Goal: Task Accomplishment & Management: Manage account settings

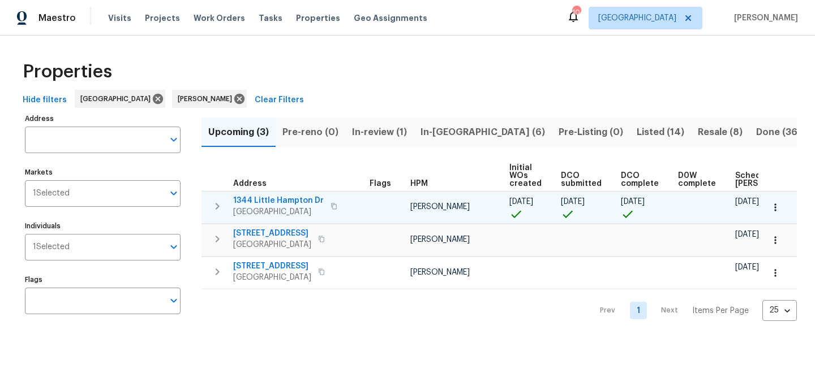
click at [274, 201] on span "1344 Little Hampton Dr" at bounding box center [278, 200] width 91 height 11
click at [295, 196] on span "1344 Little Hampton Dr" at bounding box center [278, 200] width 91 height 11
click at [249, 200] on span "1344 Little Hampton Dr" at bounding box center [278, 200] width 91 height 11
click at [277, 200] on span "1344 Little Hampton Dr" at bounding box center [278, 200] width 91 height 11
click at [294, 200] on span "1344 Little Hampton Dr" at bounding box center [278, 200] width 91 height 11
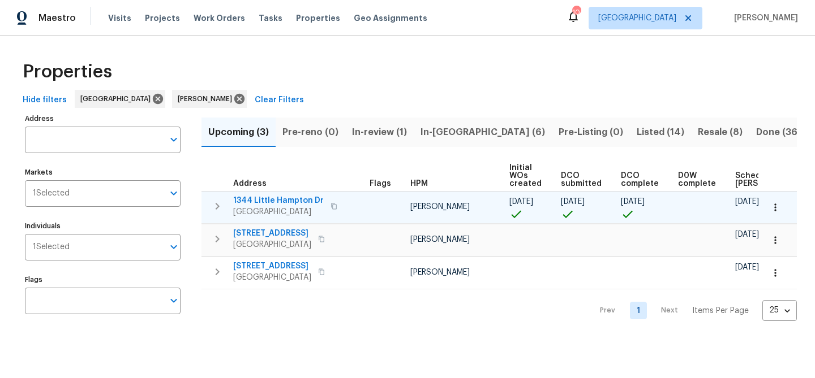
click at [306, 201] on span "1344 Little Hampton Dr" at bounding box center [278, 200] width 91 height 11
click at [290, 197] on span "1344 Little Hampton Dr" at bounding box center [278, 200] width 91 height 11
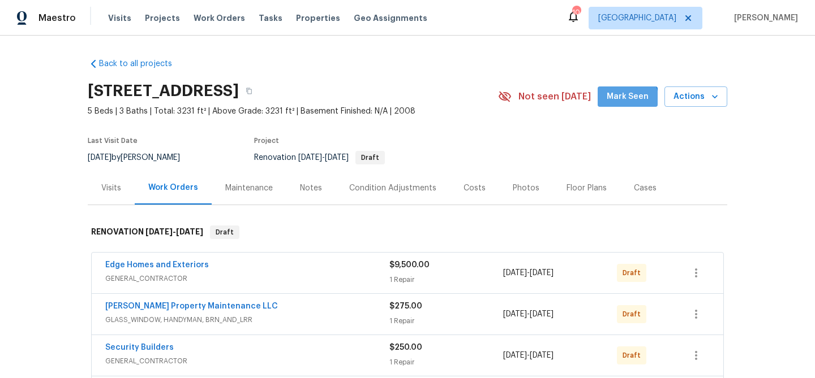
click at [617, 104] on button "Mark Seen" at bounding box center [627, 97] width 60 height 21
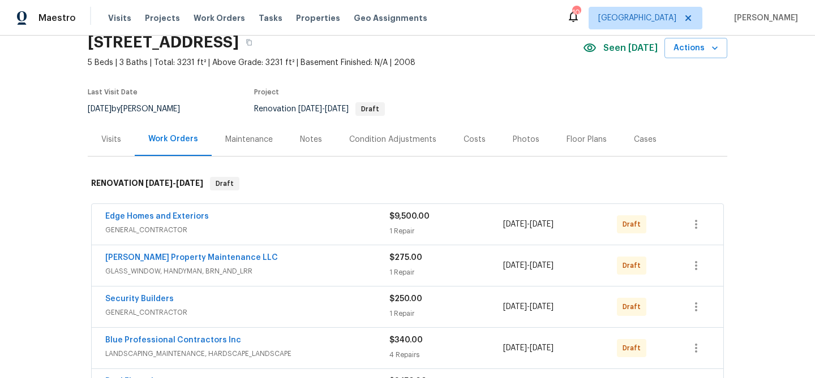
scroll to position [50, 0]
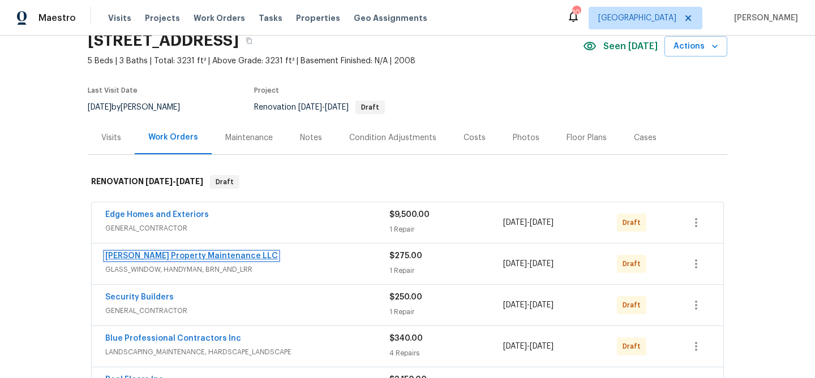
click at [173, 255] on link "[PERSON_NAME] Property Maintenance LLC" at bounding box center [191, 256] width 173 height 8
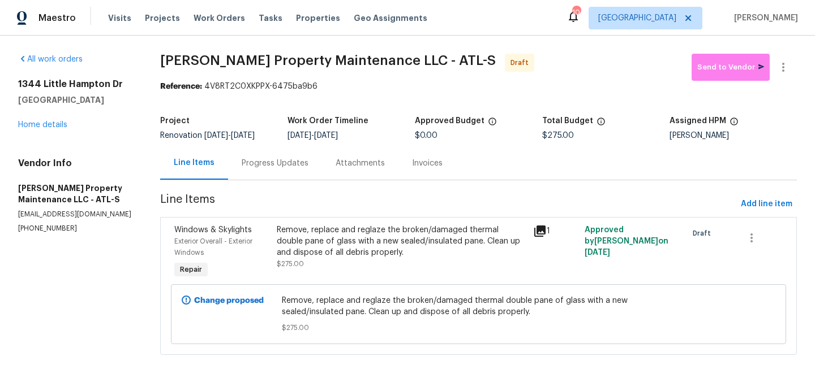
click at [540, 230] on icon at bounding box center [539, 231] width 11 height 11
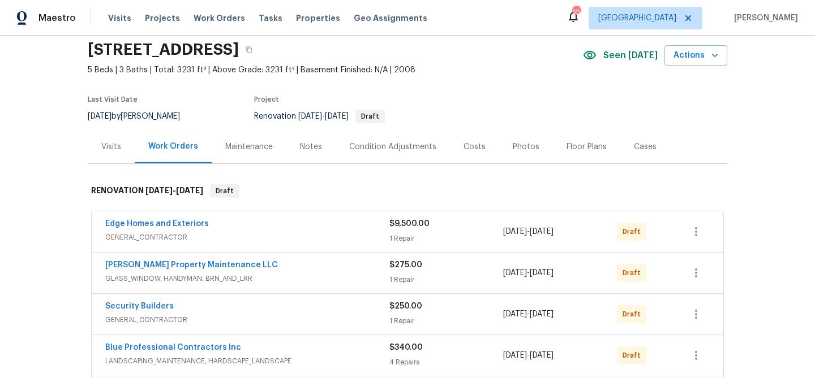
scroll to position [42, 0]
click at [193, 264] on link "[PERSON_NAME] Property Maintenance LLC" at bounding box center [191, 265] width 173 height 8
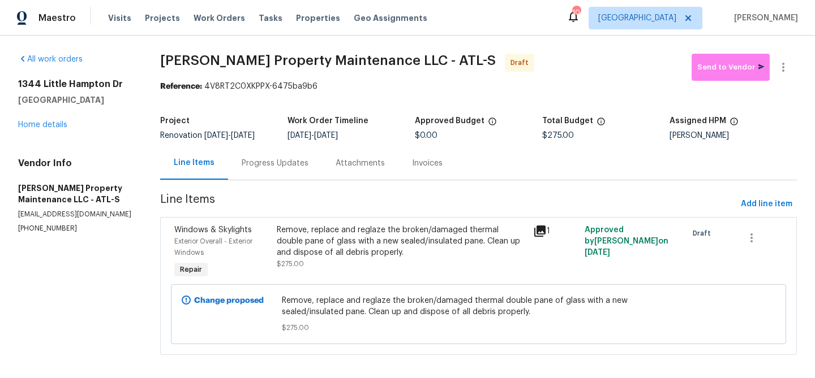
click at [359, 228] on div "Remove, replace and reglaze the broken/damaged thermal double pane of glass wit…" at bounding box center [401, 242] width 249 height 34
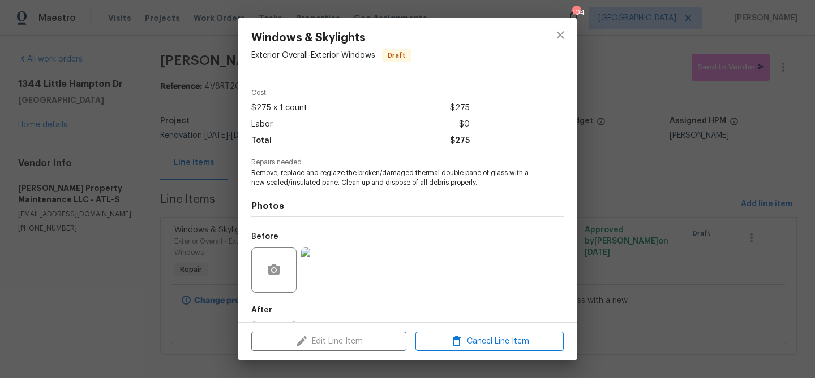
scroll to position [45, 0]
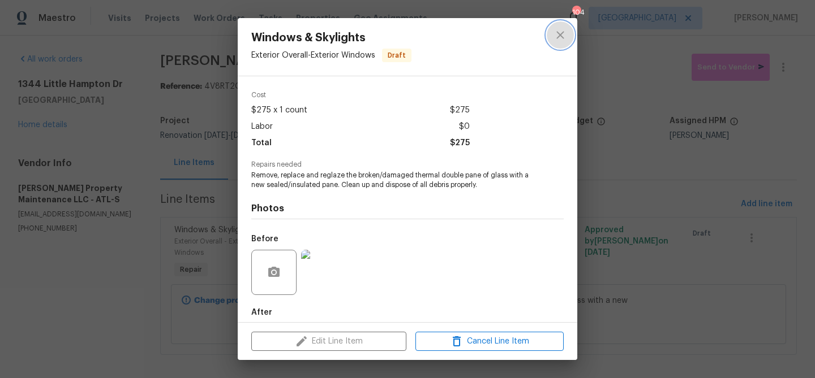
click at [562, 32] on icon "close" at bounding box center [560, 35] width 14 height 14
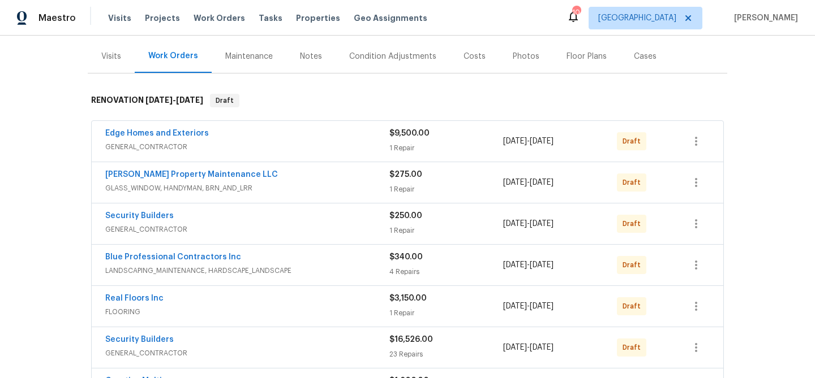
scroll to position [135, 0]
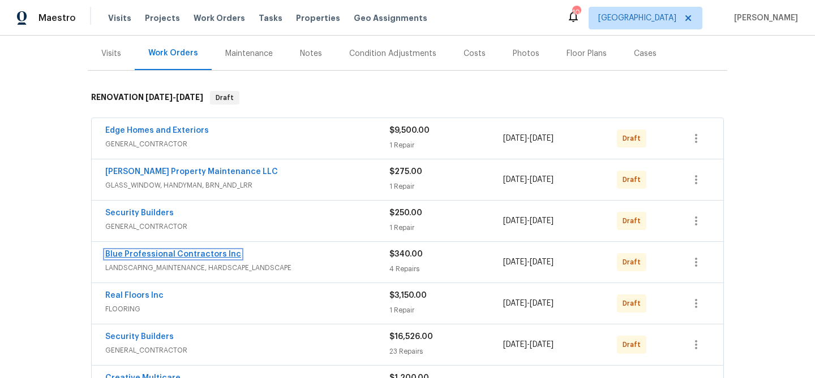
click at [224, 251] on link "Blue Professional Contractors Inc" at bounding box center [173, 255] width 136 height 8
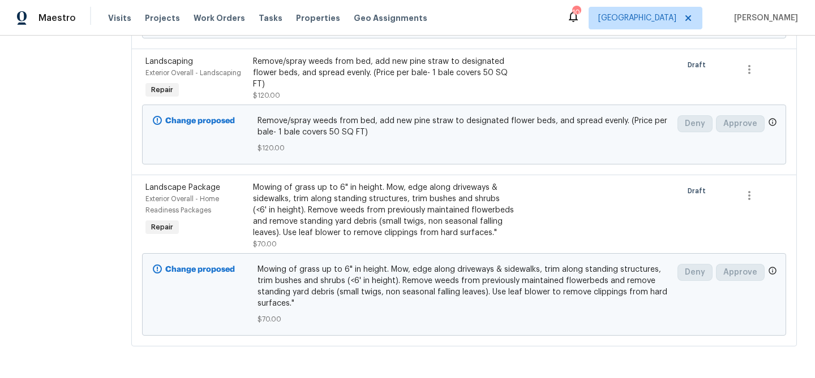
scroll to position [439, 0]
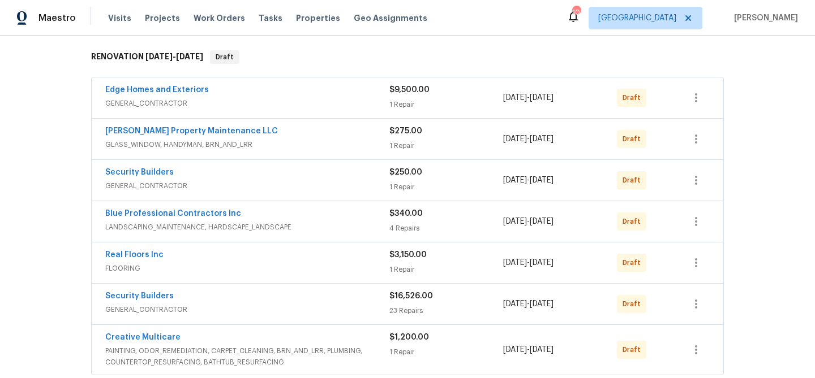
scroll to position [176, 0]
click at [153, 255] on link "Real Floors Inc" at bounding box center [134, 255] width 58 height 8
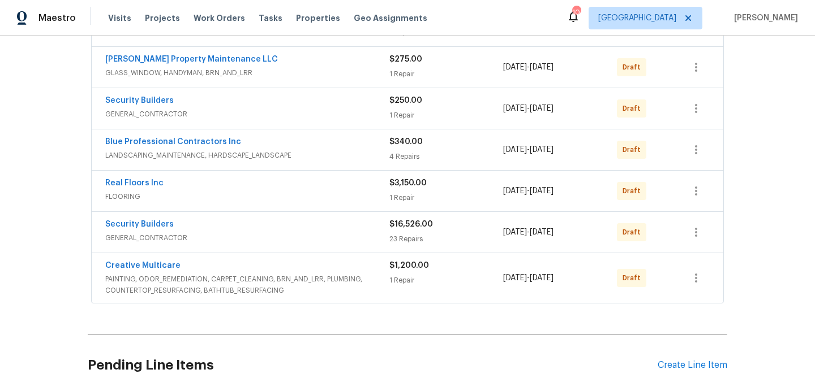
scroll to position [248, 0]
click at [149, 224] on link "Security Builders" at bounding box center [139, 224] width 68 height 8
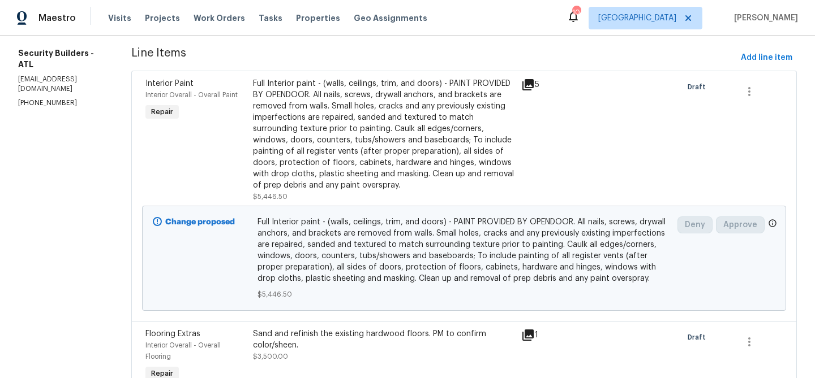
scroll to position [150, 0]
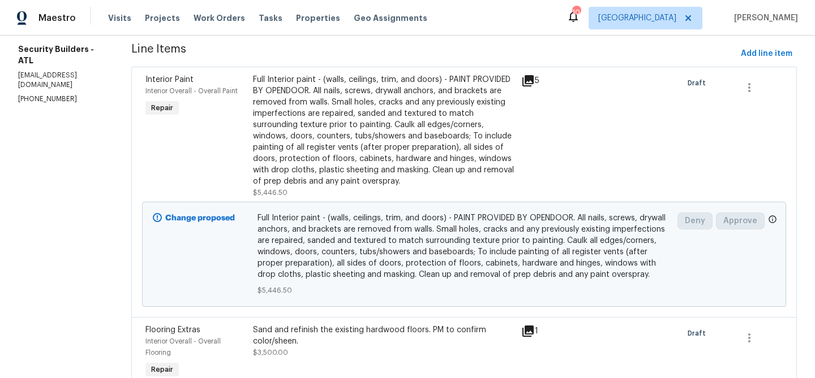
click at [324, 125] on div "Full Interior paint - (walls, ceilings, trim, and doors) - PAINT PROVIDED BY OP…" at bounding box center [383, 130] width 261 height 113
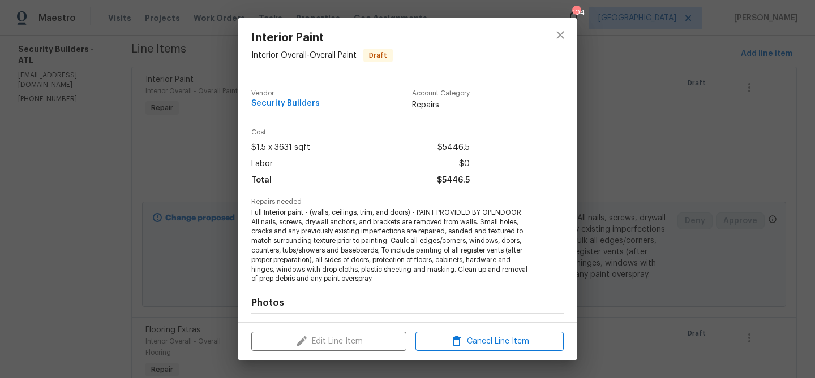
scroll to position [152, 0]
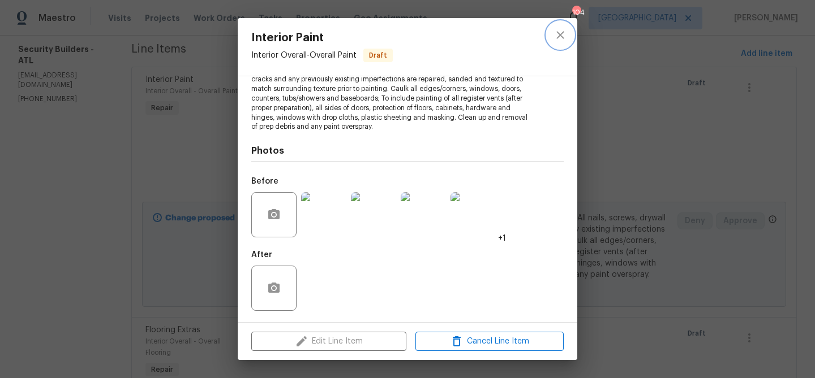
click at [557, 41] on icon "close" at bounding box center [560, 35] width 14 height 14
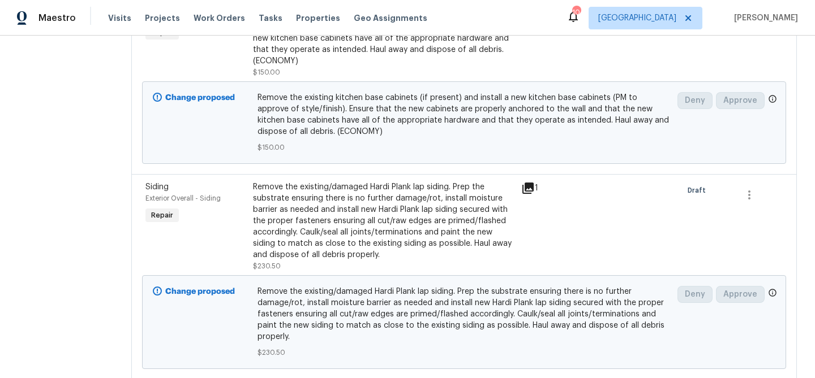
scroll to position [1554, 0]
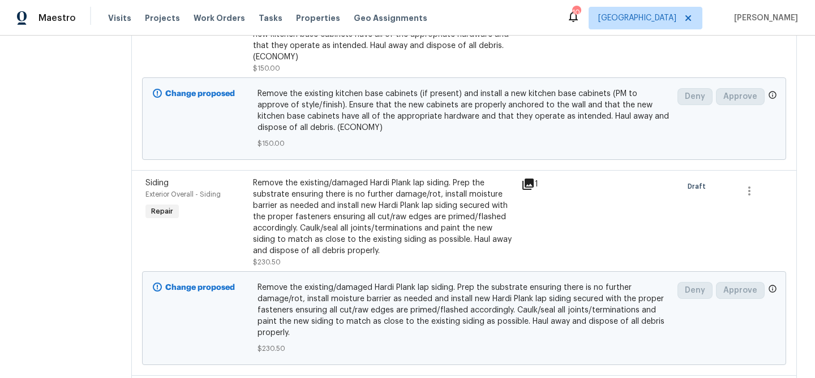
click at [534, 190] on icon at bounding box center [527, 184] width 11 height 11
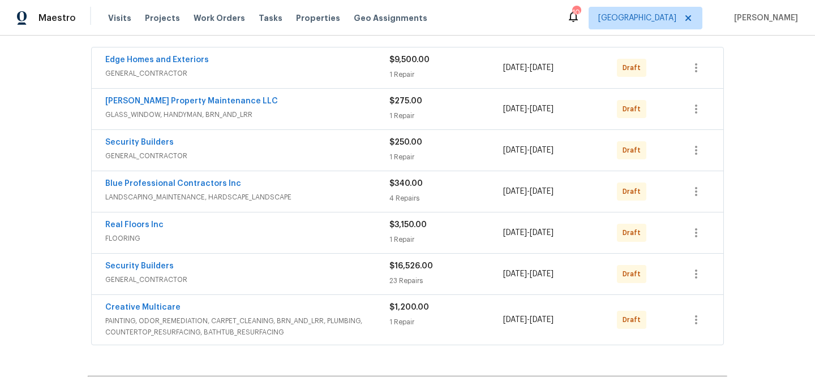
scroll to position [281, 0]
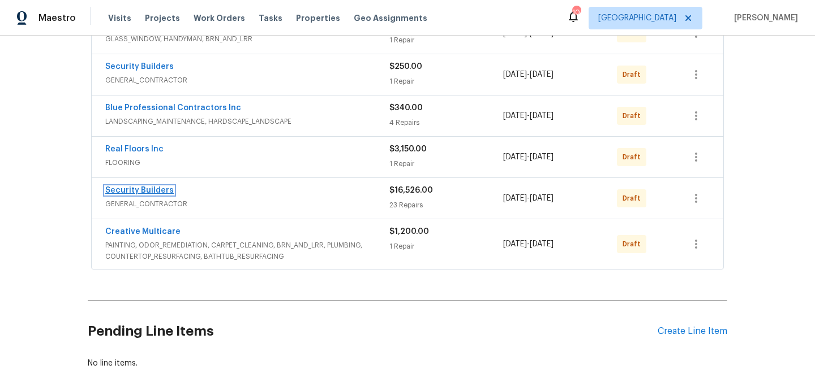
click at [128, 192] on link "Security Builders" at bounding box center [139, 191] width 68 height 8
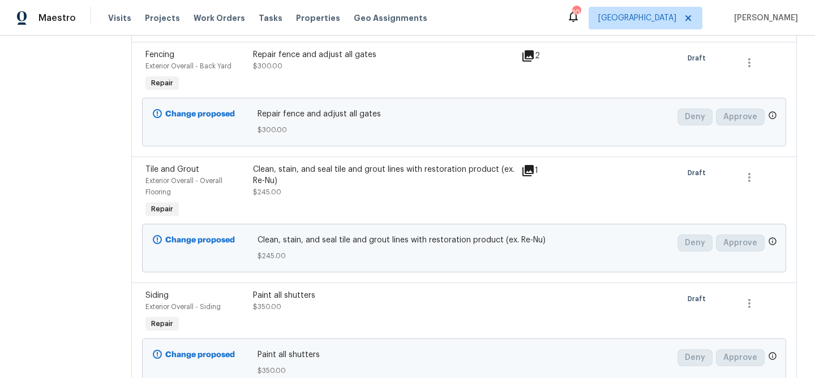
scroll to position [2211, 0]
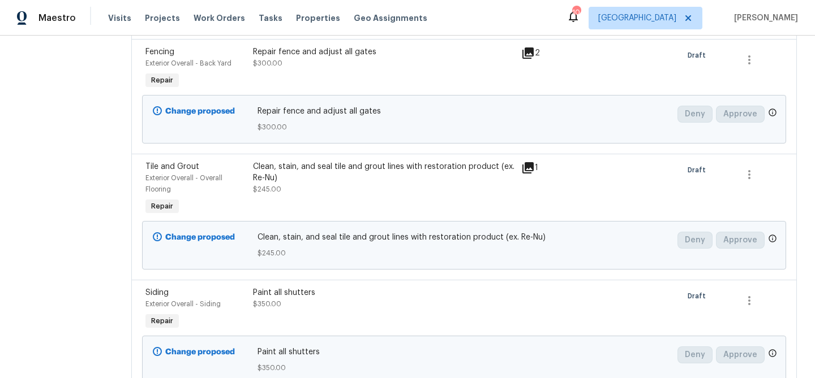
click at [534, 174] on icon at bounding box center [527, 167] width 11 height 11
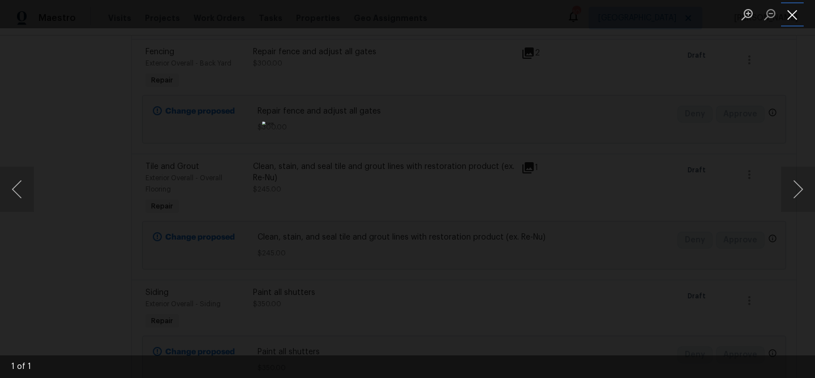
click at [791, 19] on button "Close lightbox" at bounding box center [792, 15] width 23 height 20
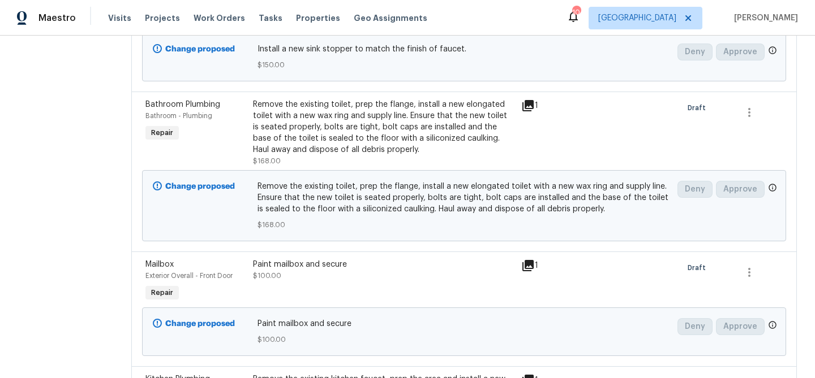
scroll to position [3212, 0]
click at [534, 111] on icon at bounding box center [527, 105] width 11 height 11
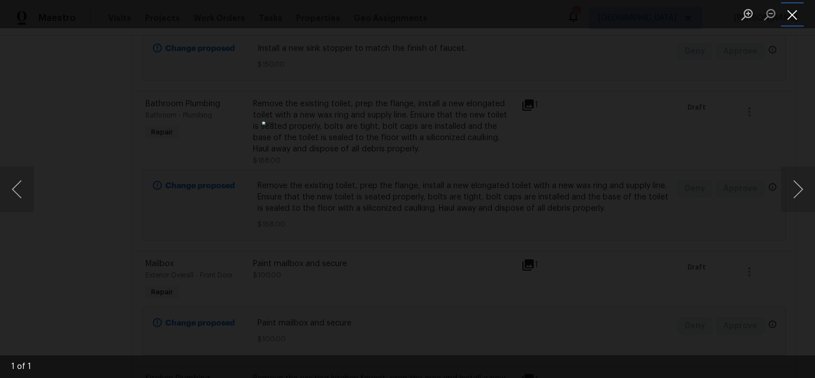
click at [794, 12] on button "Close lightbox" at bounding box center [792, 15] width 23 height 20
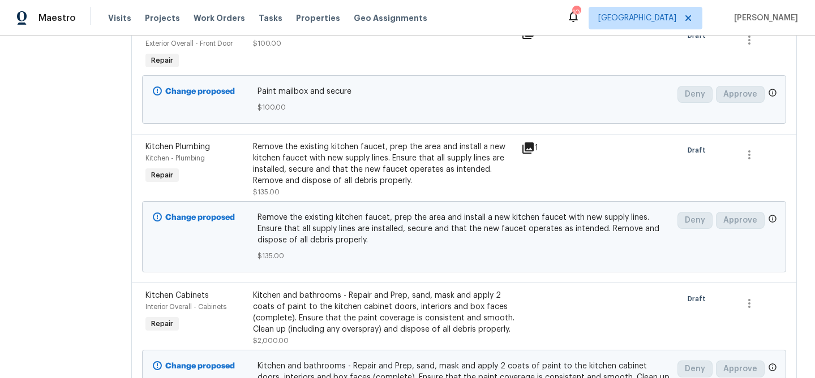
scroll to position [3446, 0]
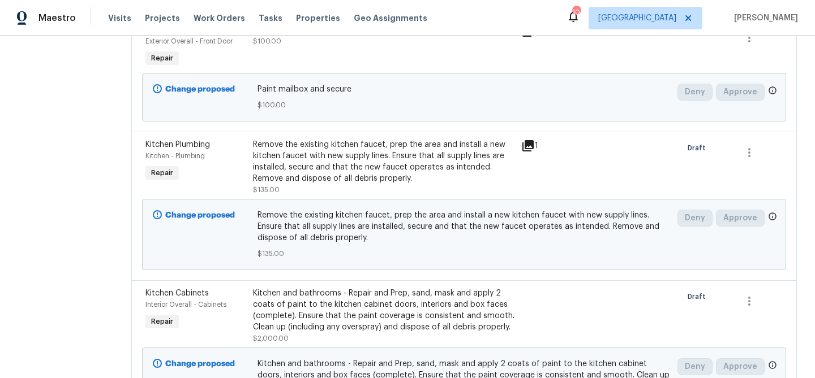
click at [535, 153] on icon at bounding box center [528, 146] width 14 height 14
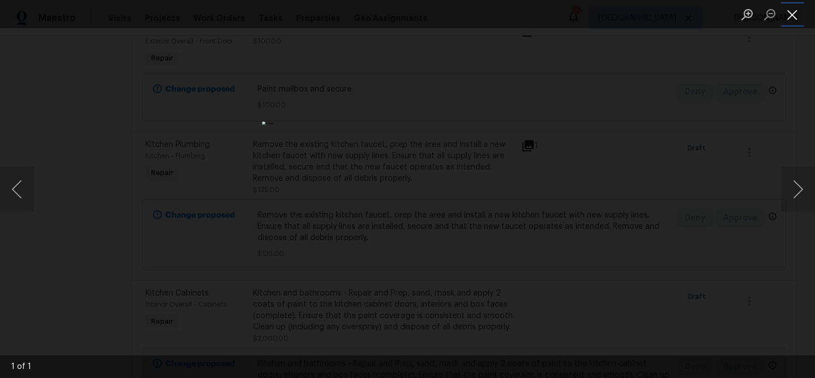
click at [791, 15] on button "Close lightbox" at bounding box center [792, 15] width 23 height 20
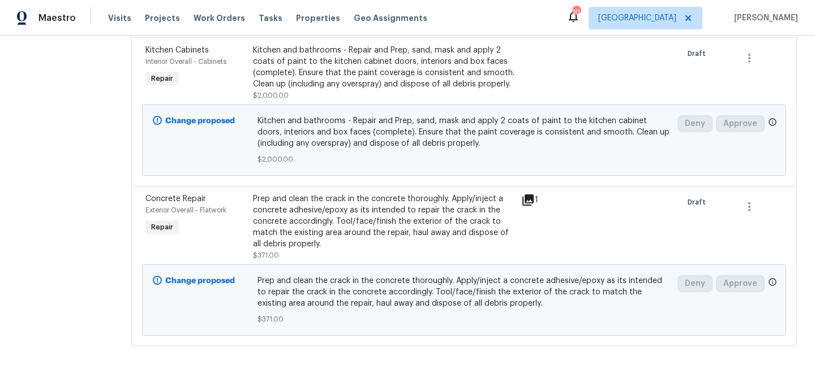
scroll to position [3742, 0]
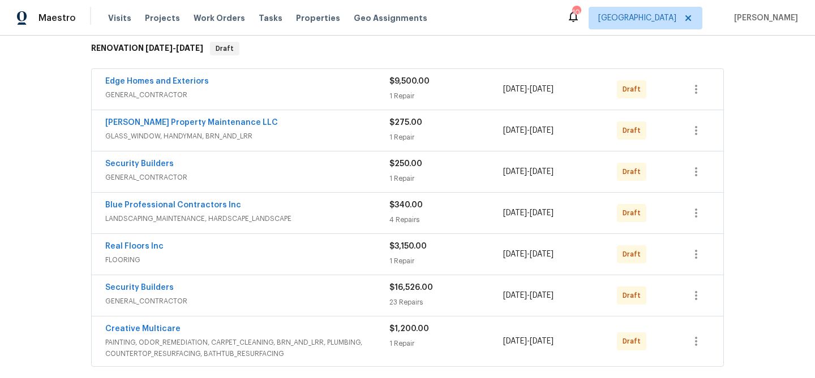
scroll to position [193, 0]
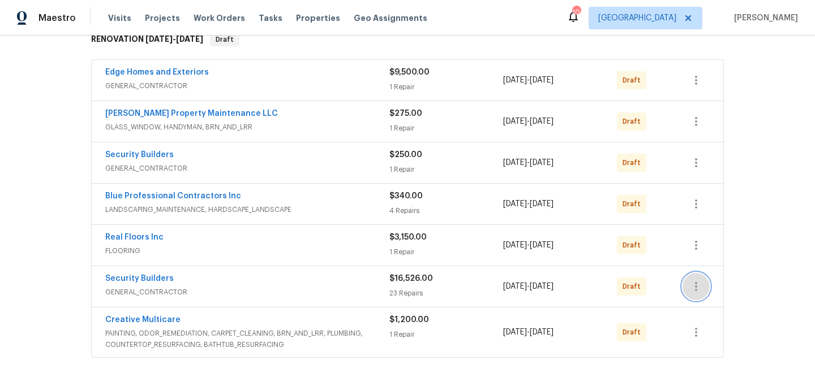
click at [699, 286] on icon "button" at bounding box center [696, 287] width 14 height 14
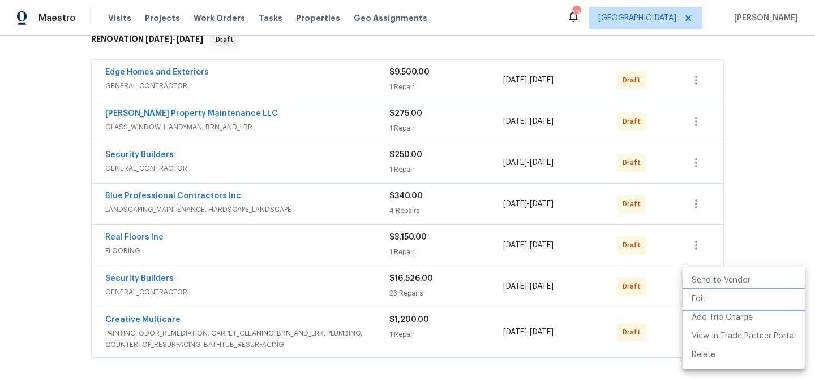
click at [694, 294] on li "Edit" at bounding box center [743, 299] width 122 height 19
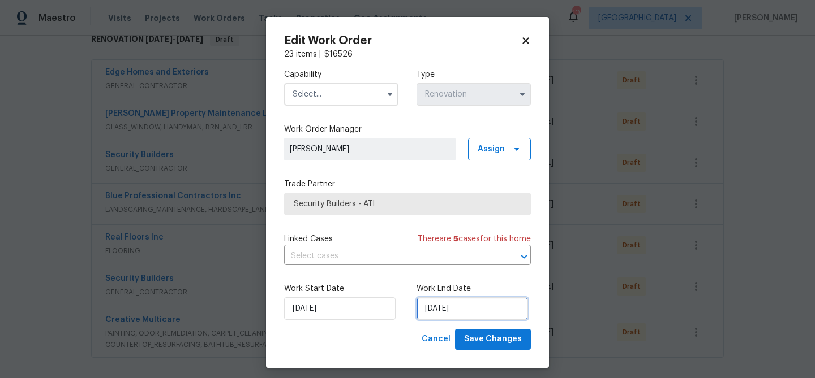
select select "9"
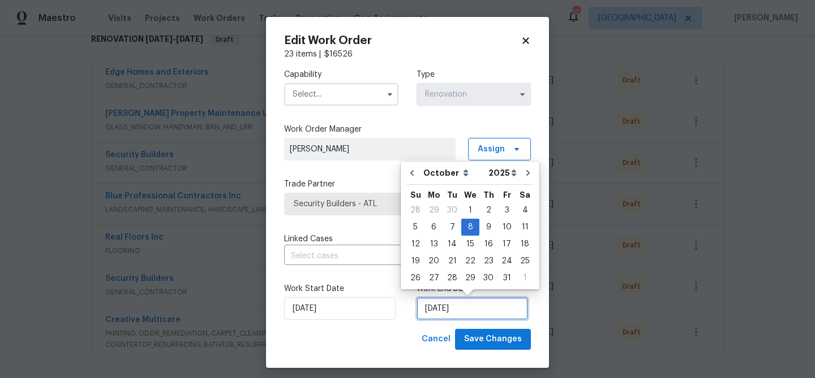
click at [438, 305] on input "[DATE]" at bounding box center [471, 309] width 111 height 23
click at [415, 177] on icon "Go to previous month" at bounding box center [411, 173] width 9 height 9
type input "[DATE]"
select select "8"
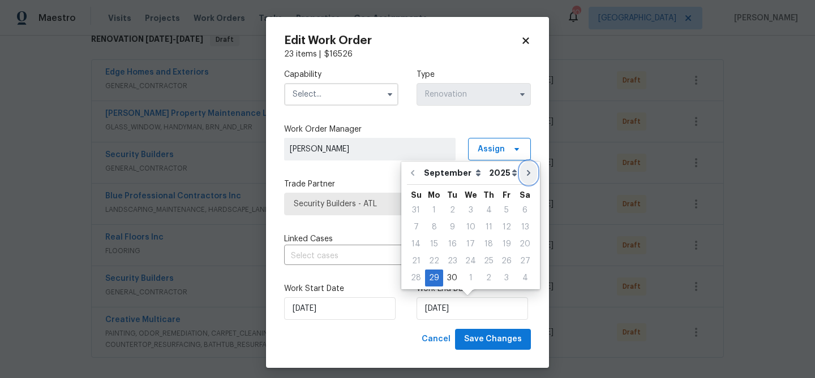
click at [523, 183] on button "Go to next month" at bounding box center [528, 173] width 17 height 23
type input "10/29/2025"
select select "9"
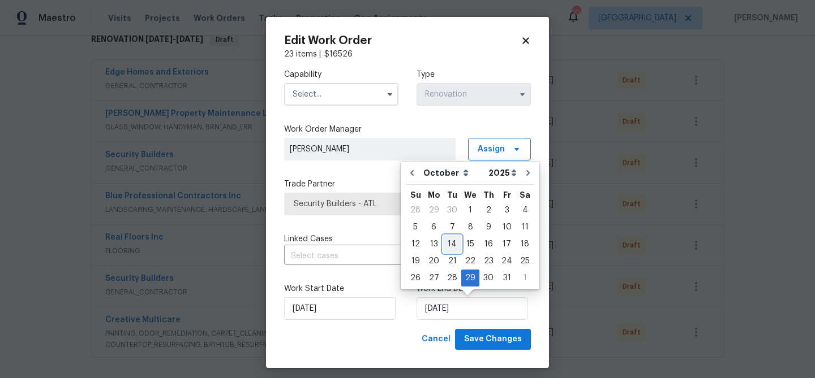
click at [454, 245] on div "14" at bounding box center [452, 244] width 18 height 16
type input "10/14/2025"
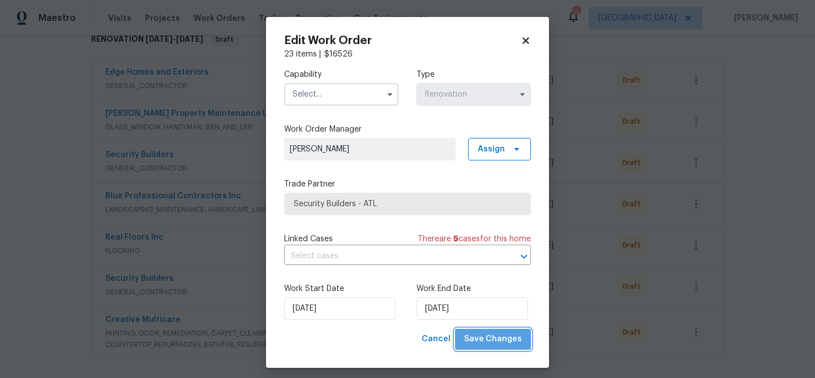
click at [499, 343] on span "Save Changes" at bounding box center [493, 340] width 58 height 14
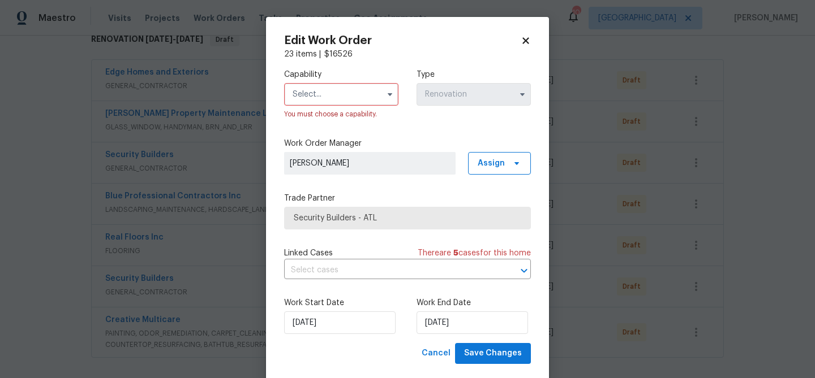
click at [335, 96] on input "text" at bounding box center [341, 94] width 114 height 23
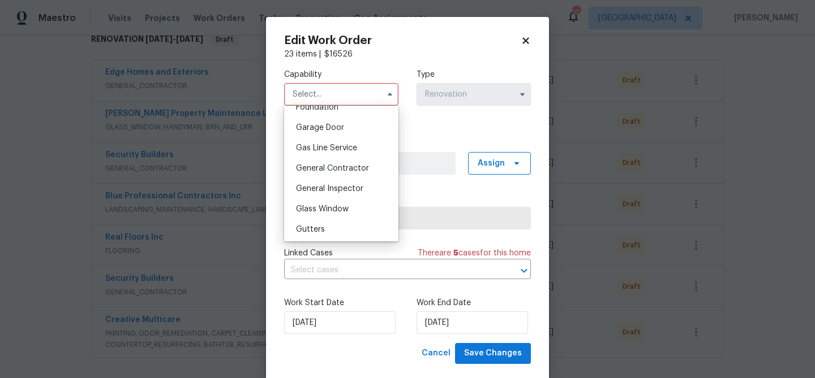
scroll to position [498, 0]
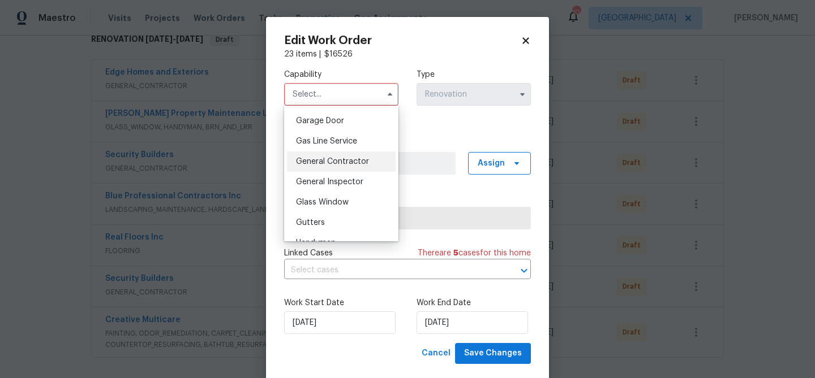
click at [333, 162] on span "General Contractor" at bounding box center [332, 162] width 73 height 8
type input "General Contractor"
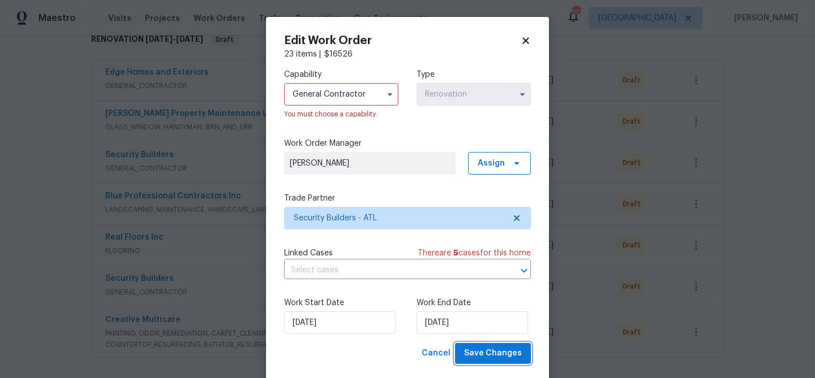
click at [483, 353] on span "Save Changes" at bounding box center [493, 354] width 58 height 14
